Goal: Information Seeking & Learning: Learn about a topic

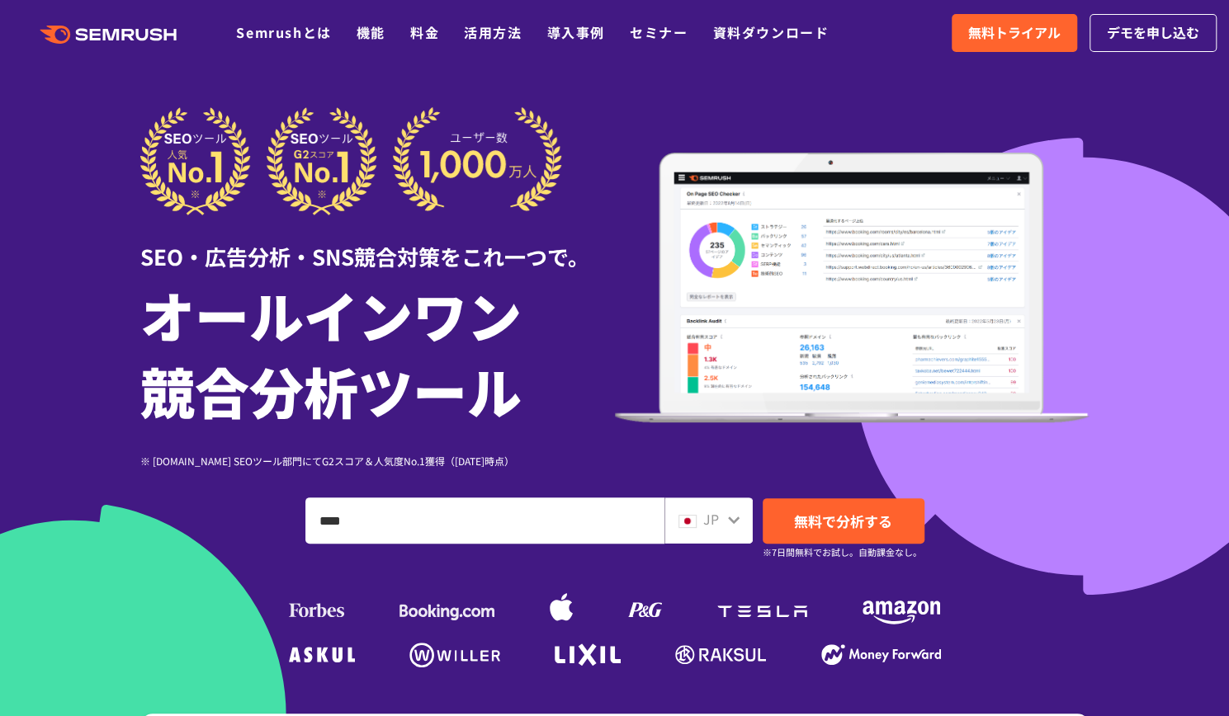
type input "****"
drag, startPoint x: 840, startPoint y: 522, endPoint x: 848, endPoint y: 525, distance: 8.9
click at [840, 522] on span "無料で分析する" at bounding box center [843, 521] width 98 height 21
